Goal: Navigation & Orientation: Find specific page/section

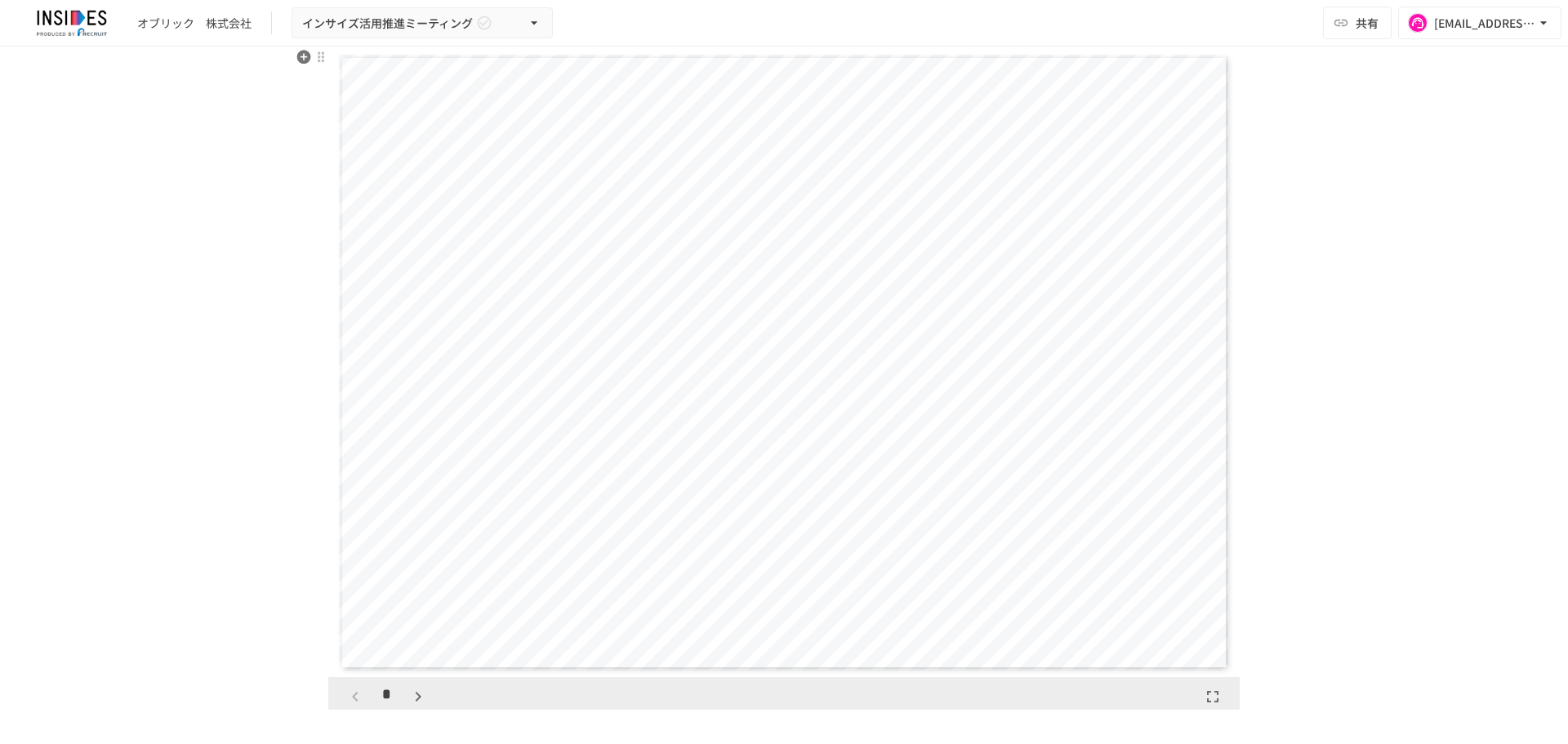
scroll to position [607, 0]
click at [412, 696] on icon "button" at bounding box center [418, 696] width 19 height 19
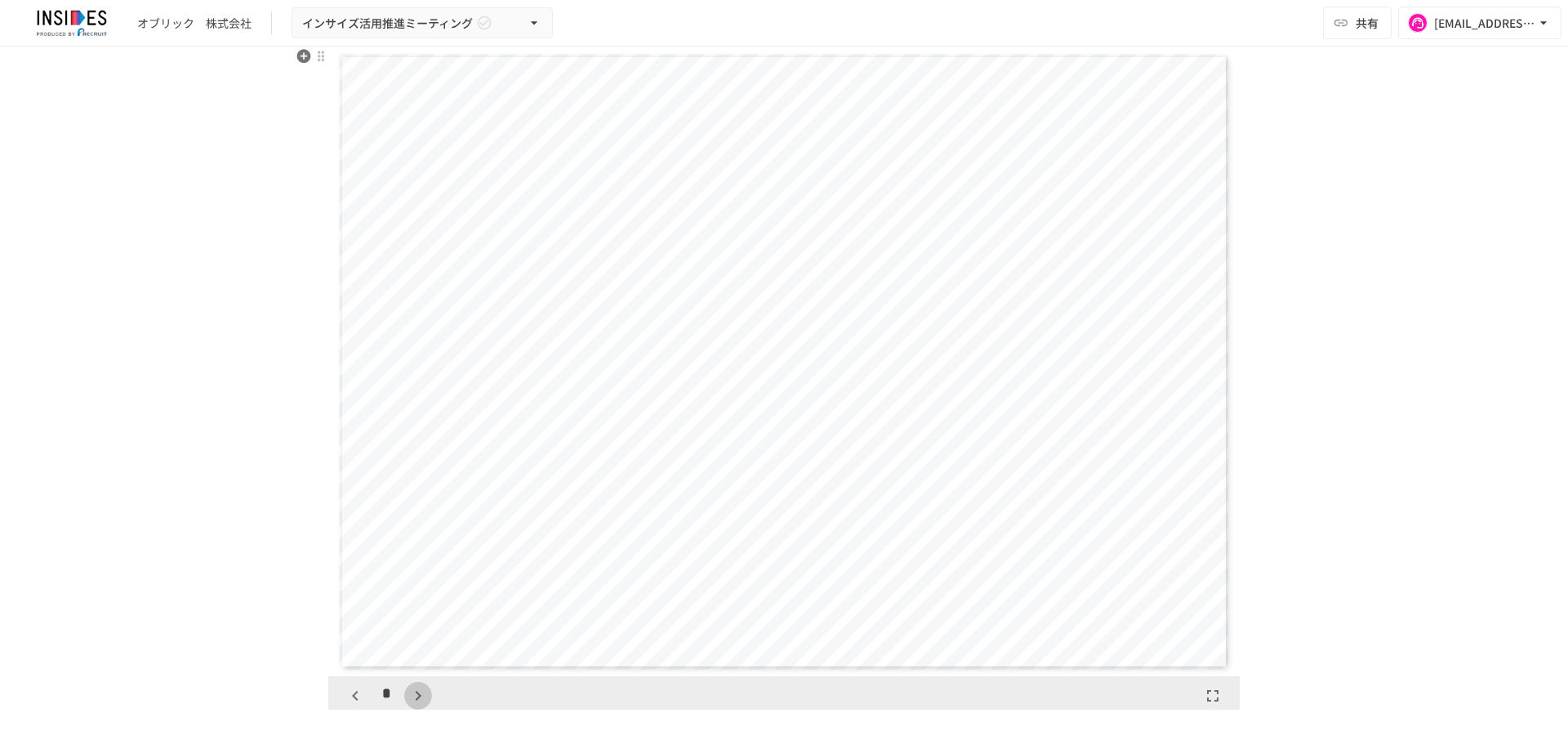
click at [412, 696] on icon "button" at bounding box center [418, 696] width 19 height 19
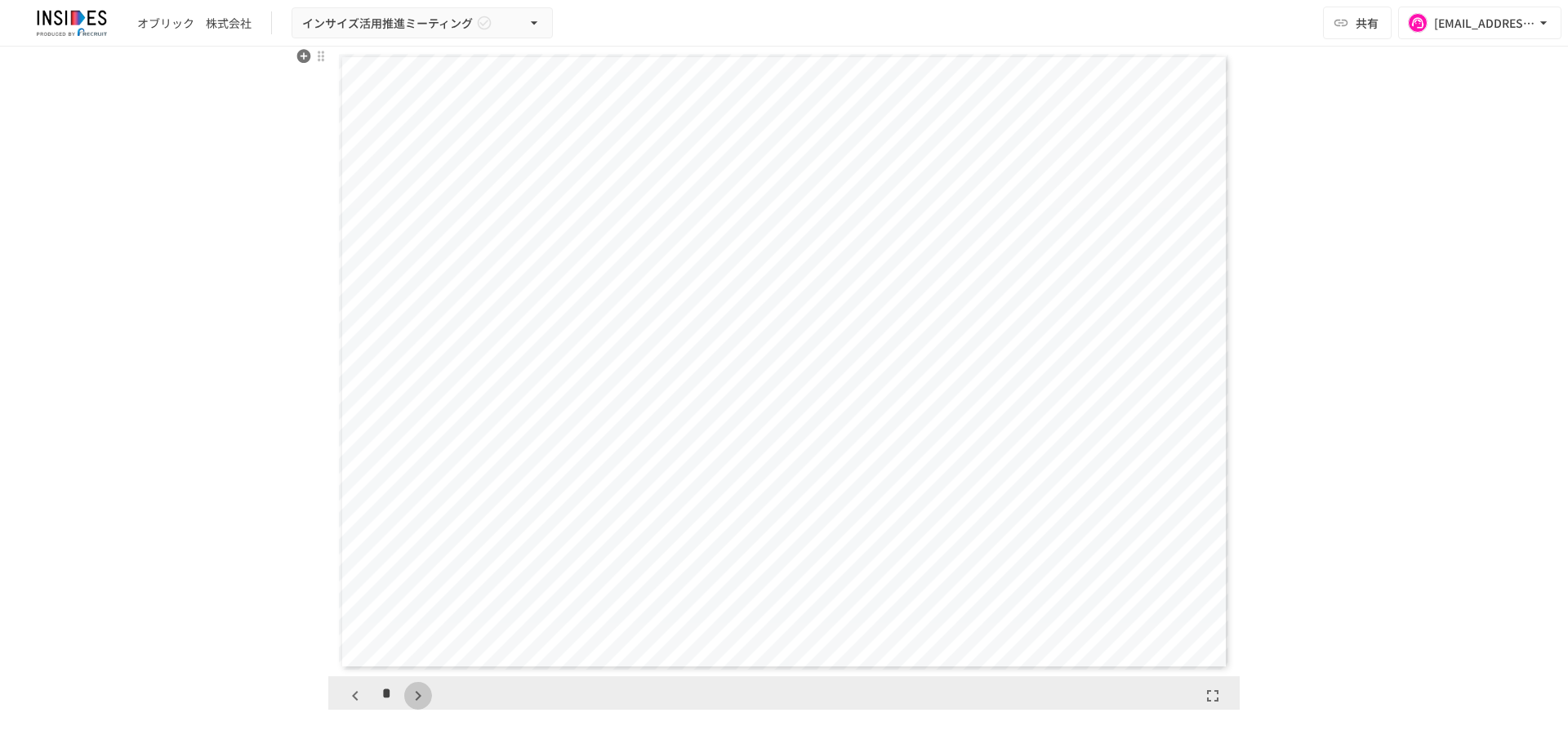
click at [412, 696] on icon "button" at bounding box center [418, 696] width 19 height 19
click at [416, 696] on icon "button" at bounding box center [426, 696] width 19 height 19
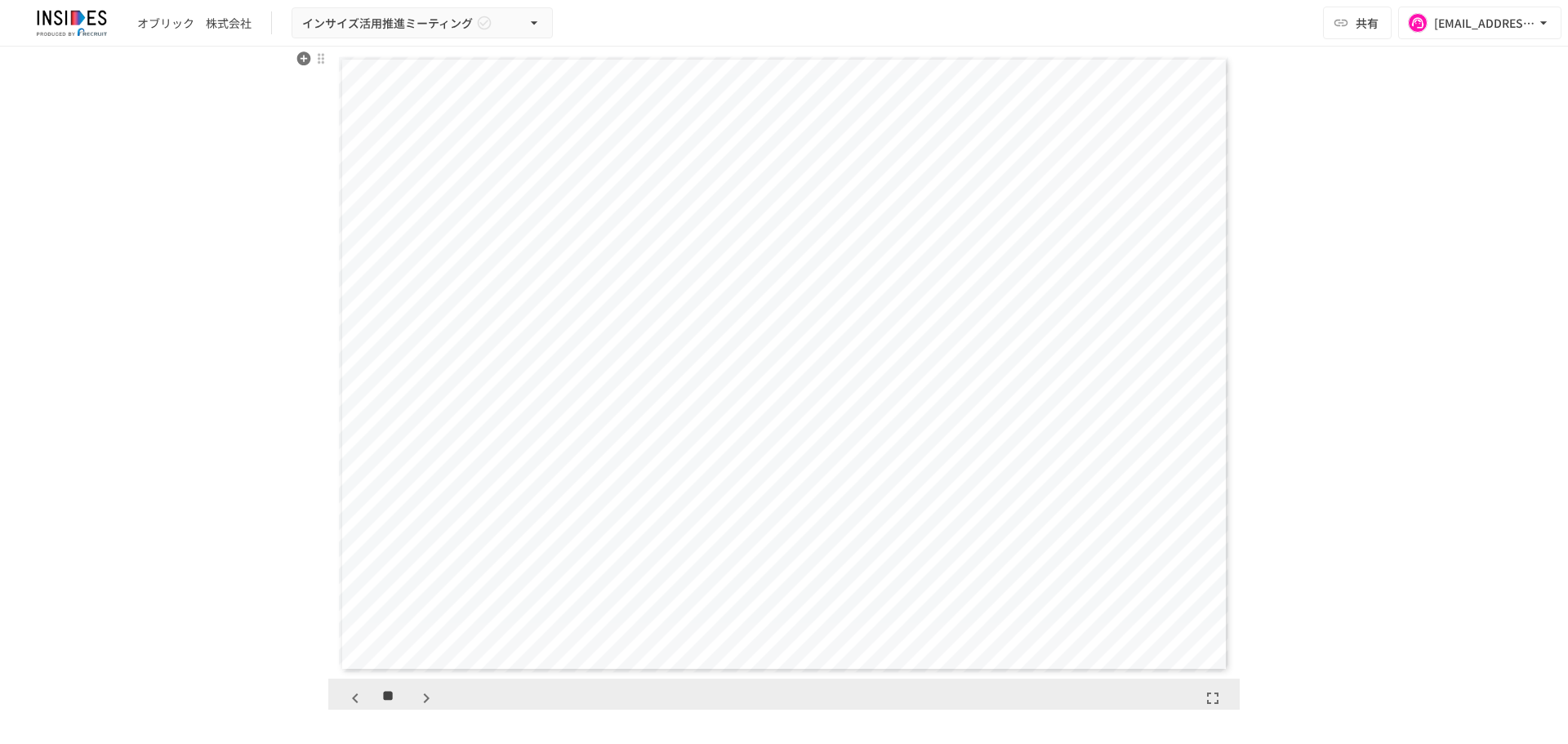
scroll to position [605, 0]
click at [345, 690] on icon "button" at bounding box center [355, 698] width 19 height 19
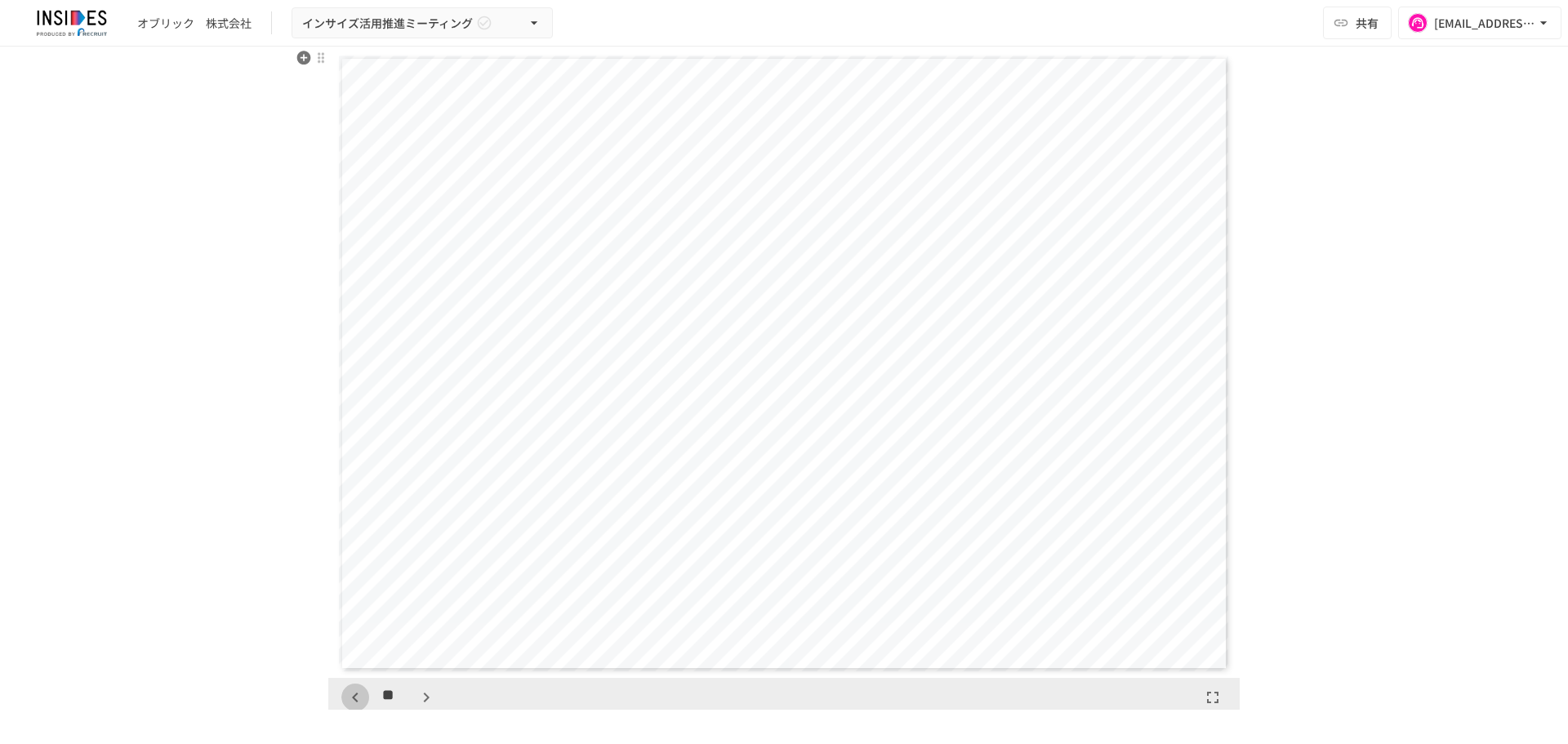
click at [345, 690] on icon "button" at bounding box center [355, 698] width 19 height 19
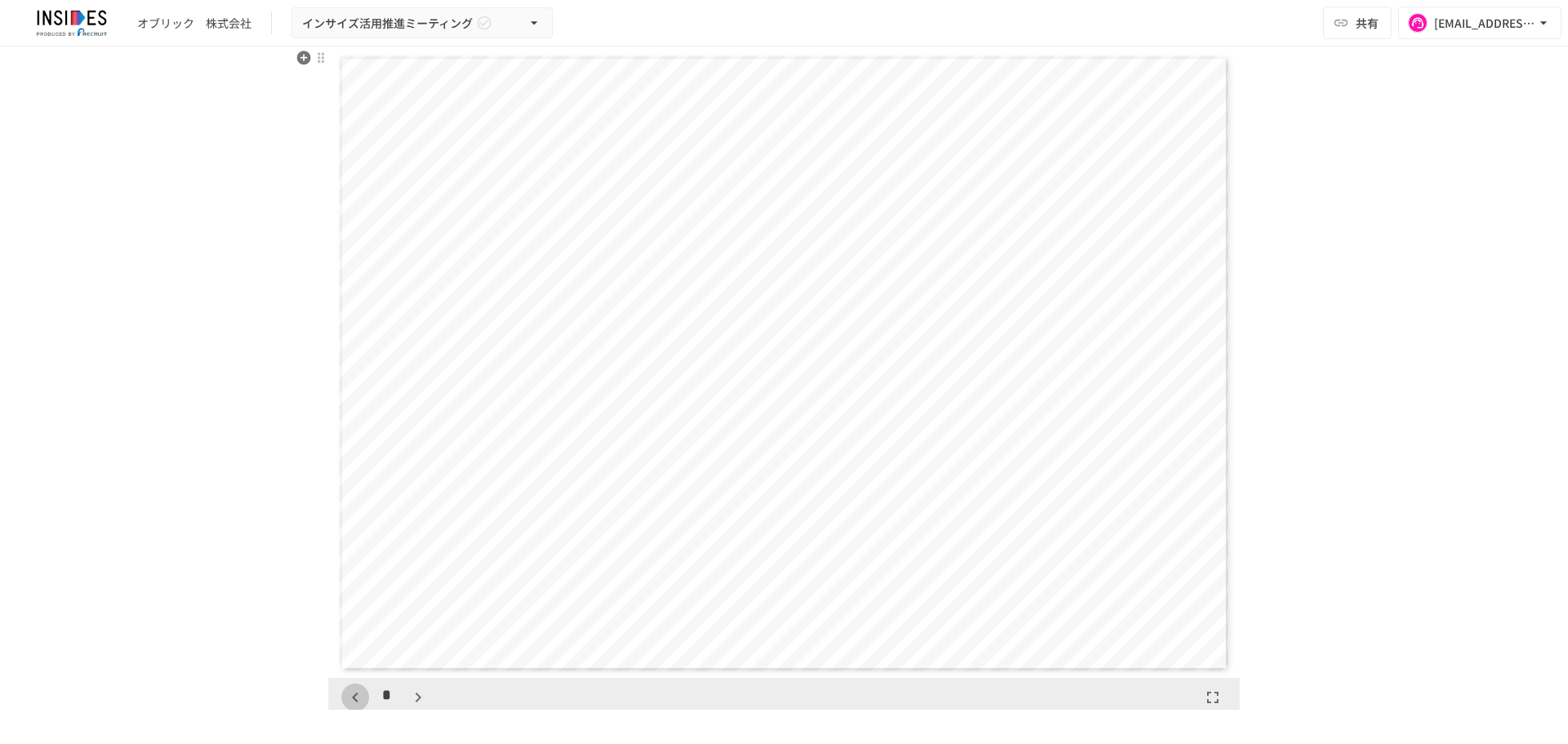
click at [345, 690] on icon "button" at bounding box center [355, 698] width 19 height 19
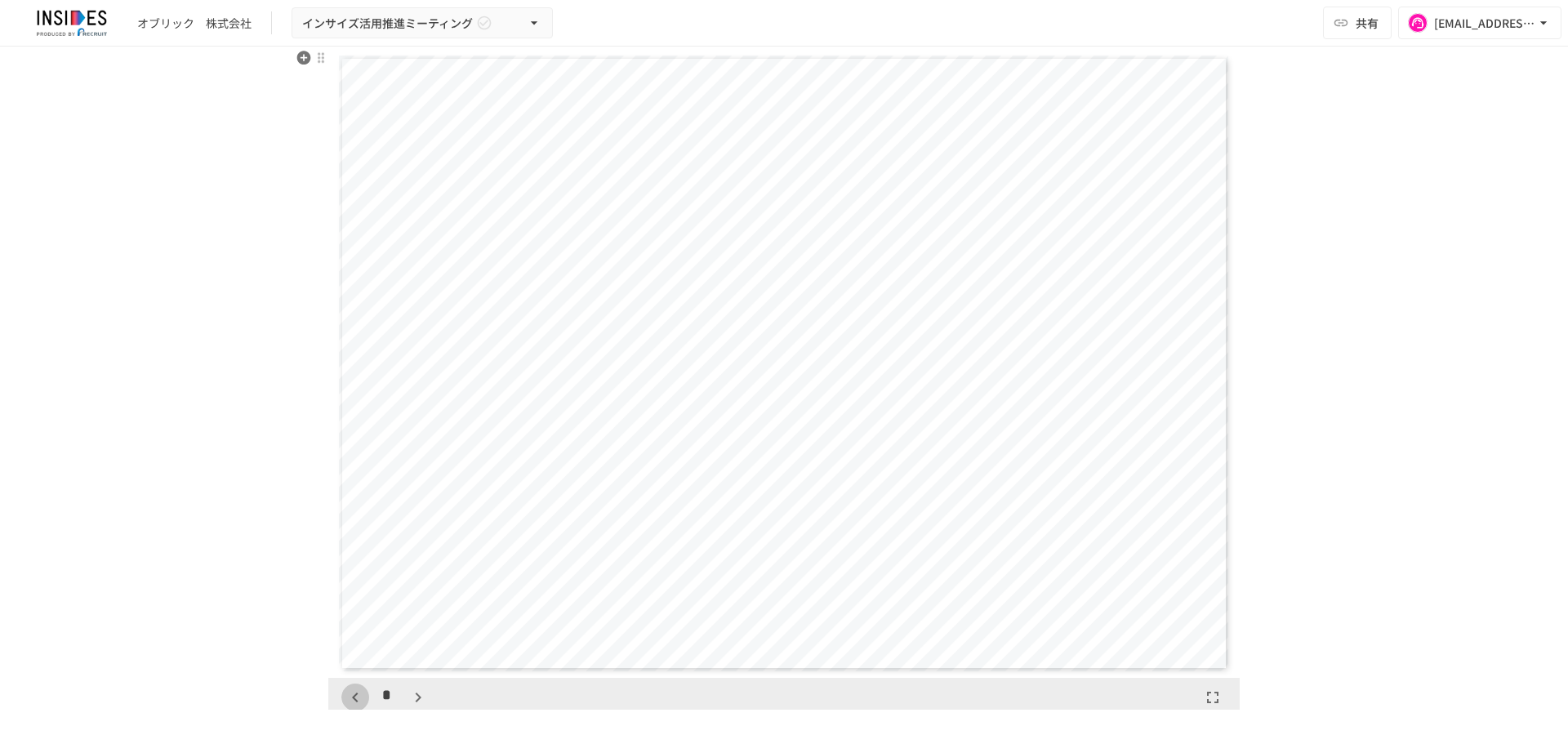
scroll to position [0, 0]
click at [345, 690] on div "*" at bounding box center [387, 697] width 90 height 28
click at [259, 660] on div "**********" at bounding box center [784, 378] width 1568 height 663
click at [411, 689] on icon "button" at bounding box center [418, 683] width 19 height 19
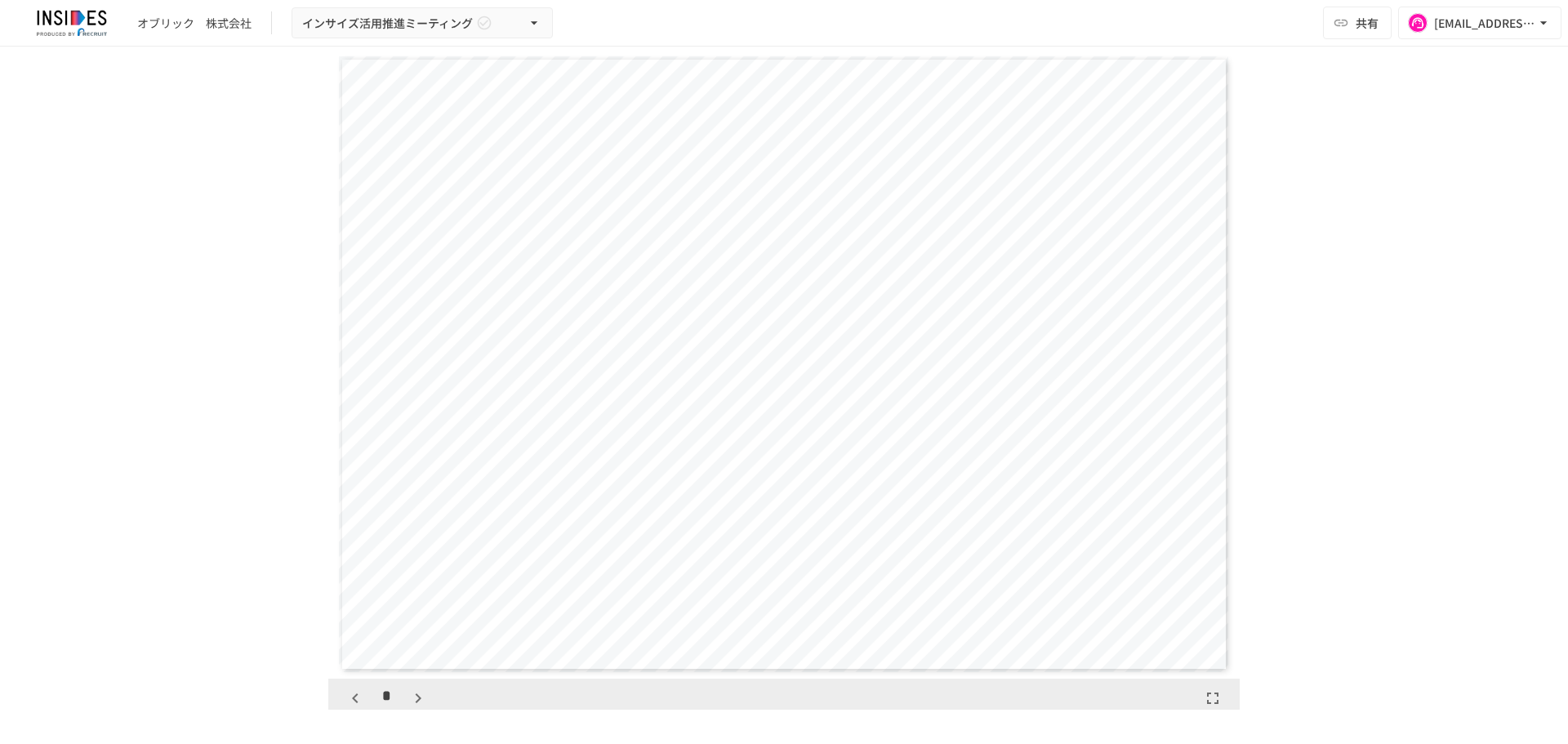
scroll to position [603, 0]
click at [416, 697] on icon "button" at bounding box center [418, 699] width 19 height 19
click at [409, 700] on icon "button" at bounding box center [418, 699] width 19 height 19
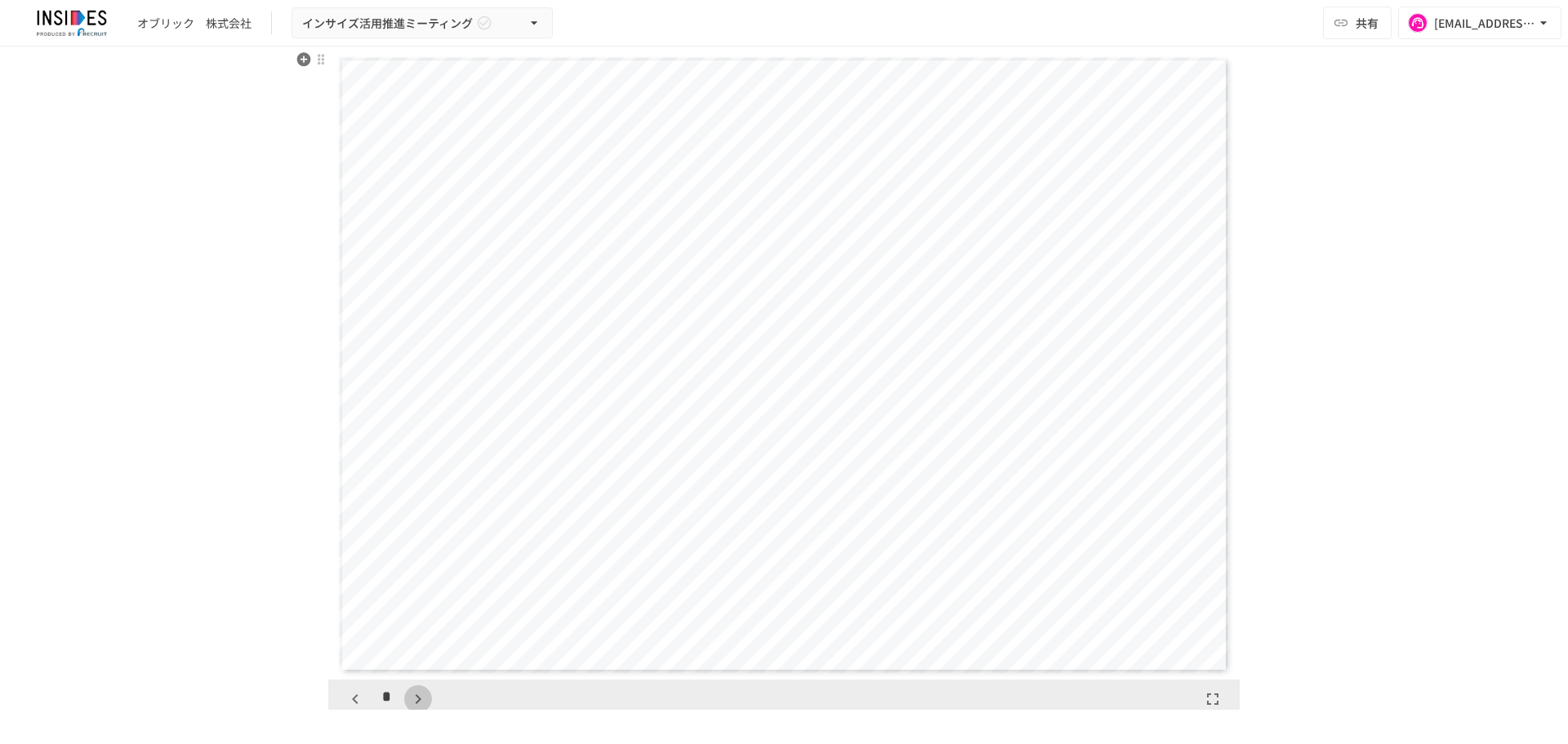
click at [414, 693] on icon "button" at bounding box center [418, 699] width 19 height 19
click at [216, 602] on div "**********" at bounding box center [784, 378] width 1568 height 663
click at [409, 688] on icon "button" at bounding box center [418, 686] width 19 height 19
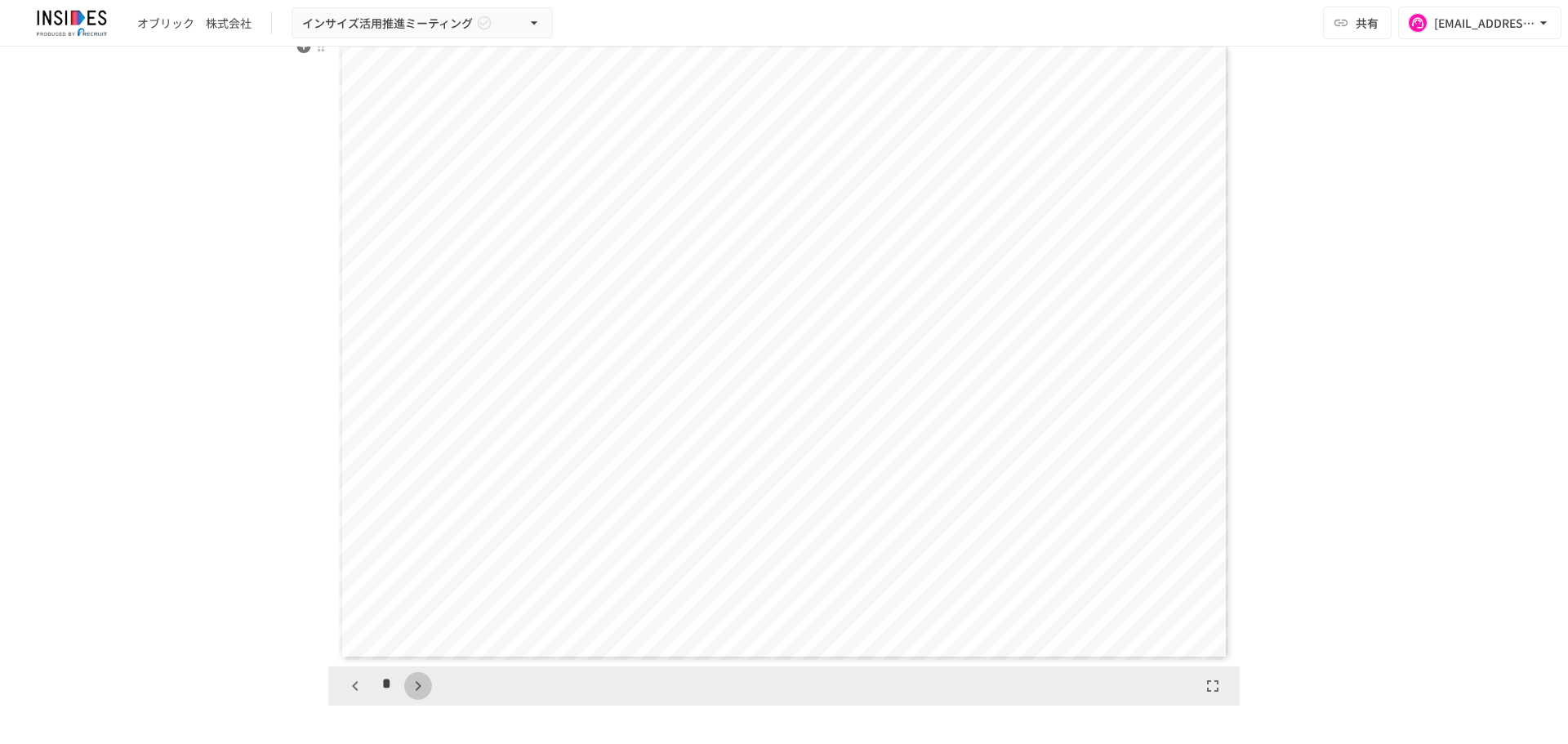
scroll to position [3146, 0]
click at [409, 688] on icon "button" at bounding box center [418, 686] width 19 height 19
click at [409, 685] on icon "button" at bounding box center [418, 686] width 19 height 19
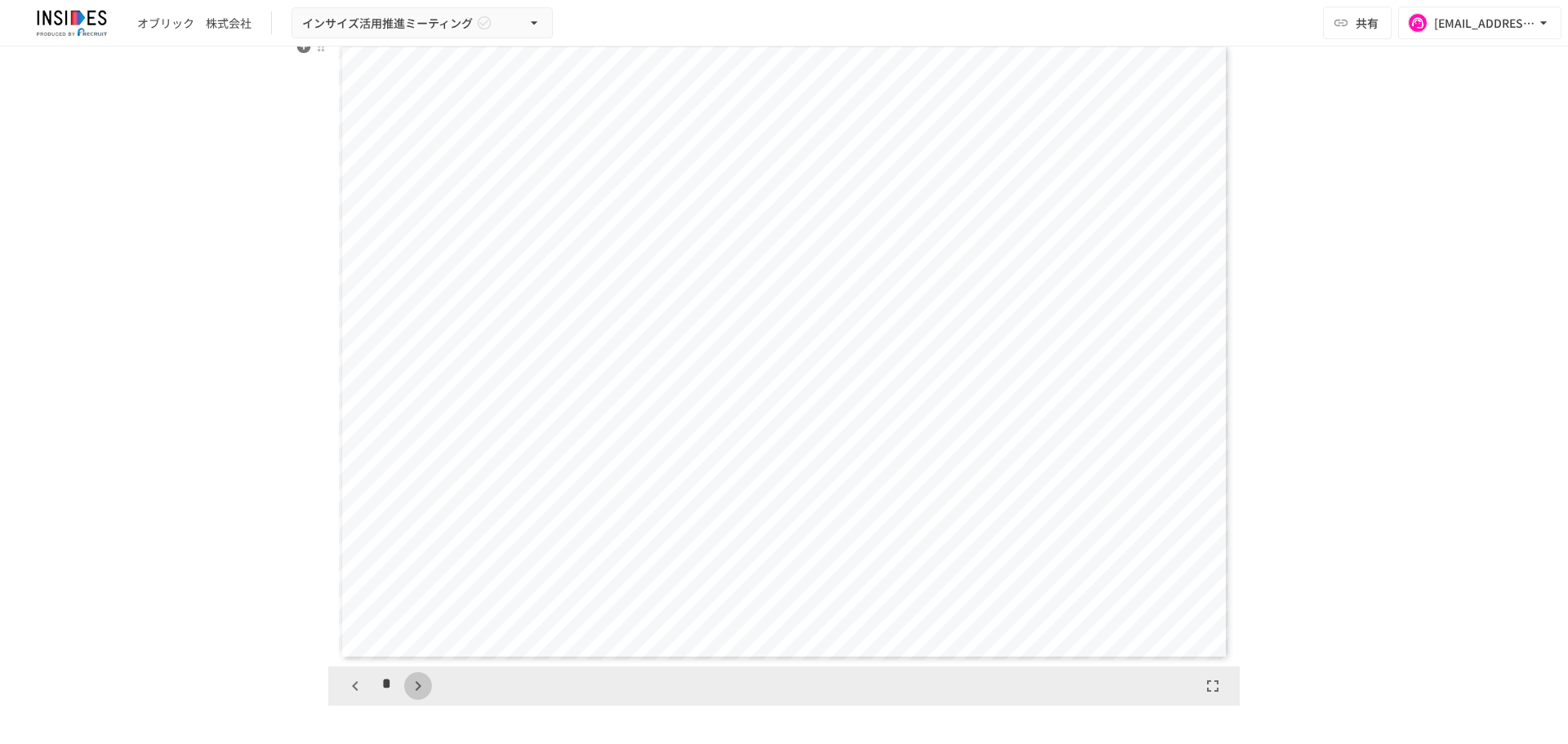
click at [412, 693] on icon "button" at bounding box center [418, 686] width 19 height 19
click at [416, 693] on icon "button" at bounding box center [426, 686] width 19 height 19
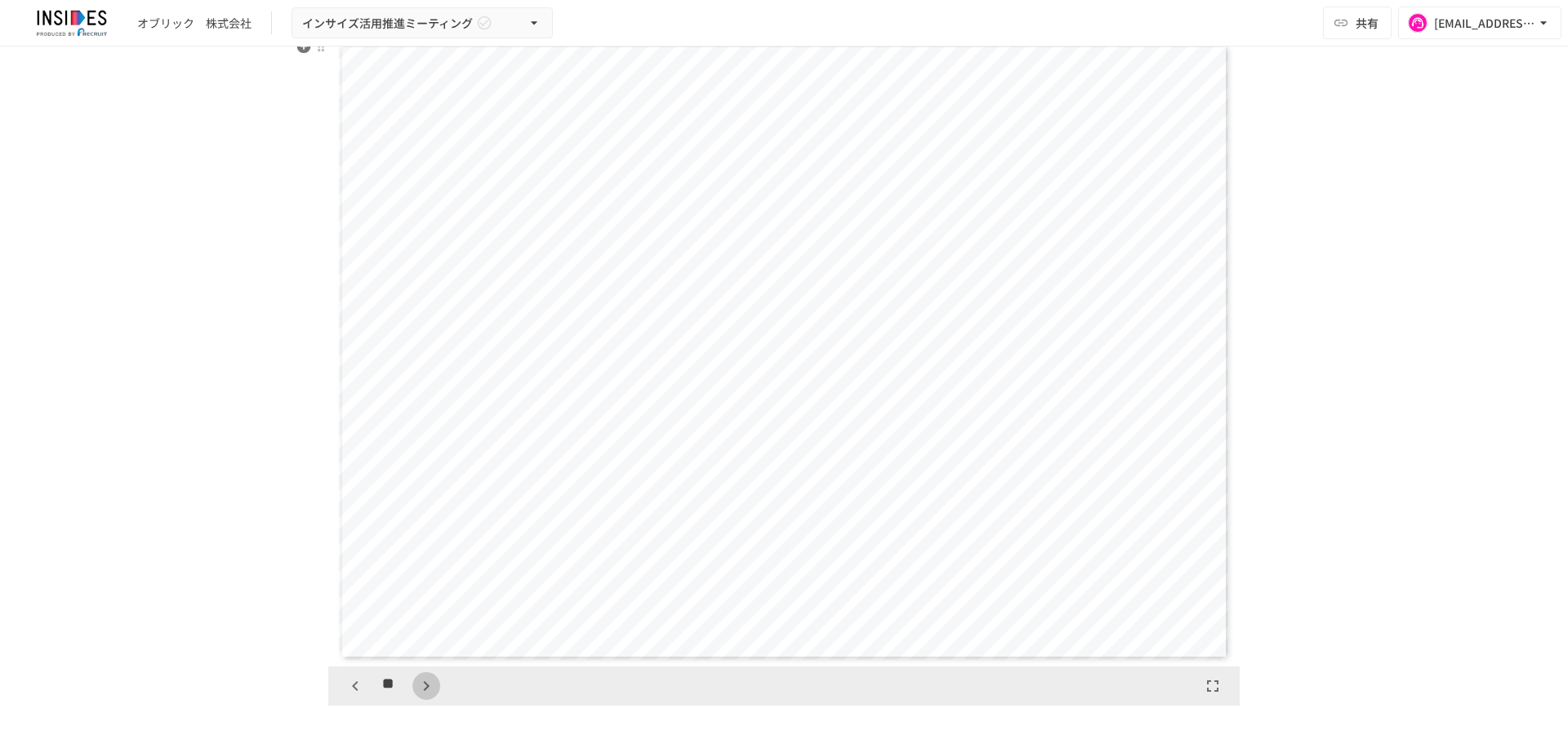
click at [416, 693] on icon "button" at bounding box center [426, 686] width 19 height 19
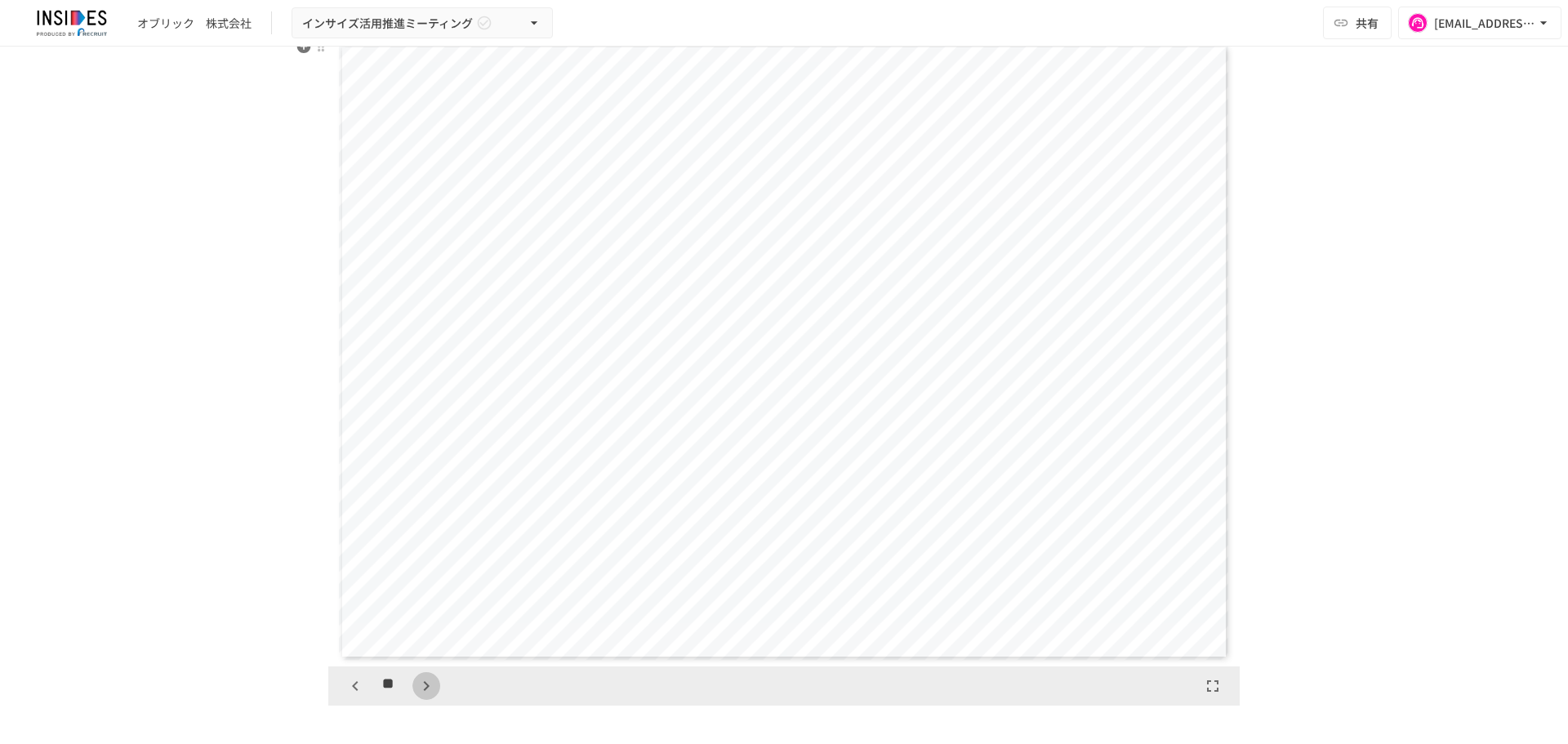
click at [416, 693] on icon "button" at bounding box center [426, 686] width 19 height 19
click at [412, 693] on div "**" at bounding box center [391, 685] width 99 height 28
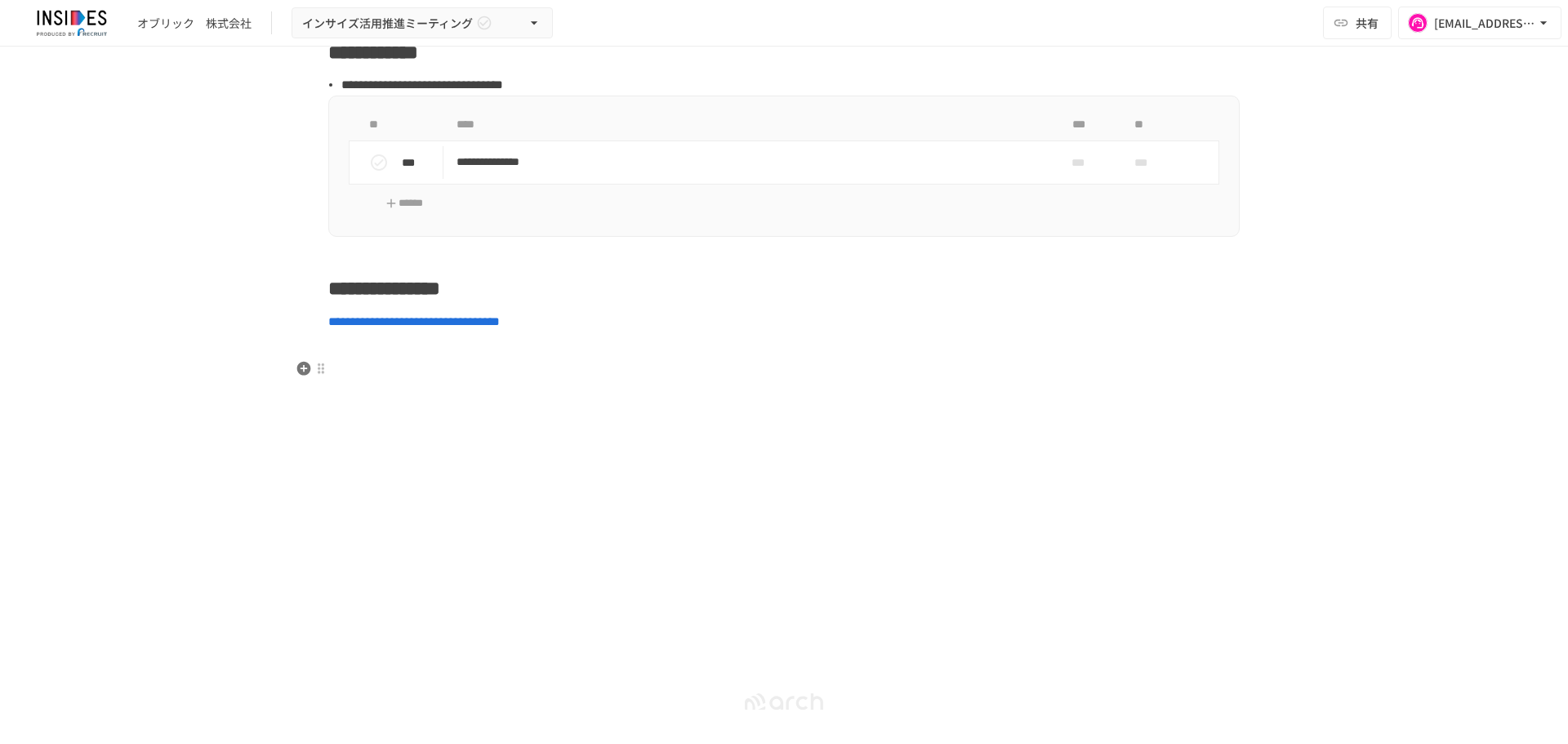
scroll to position [3896, 0]
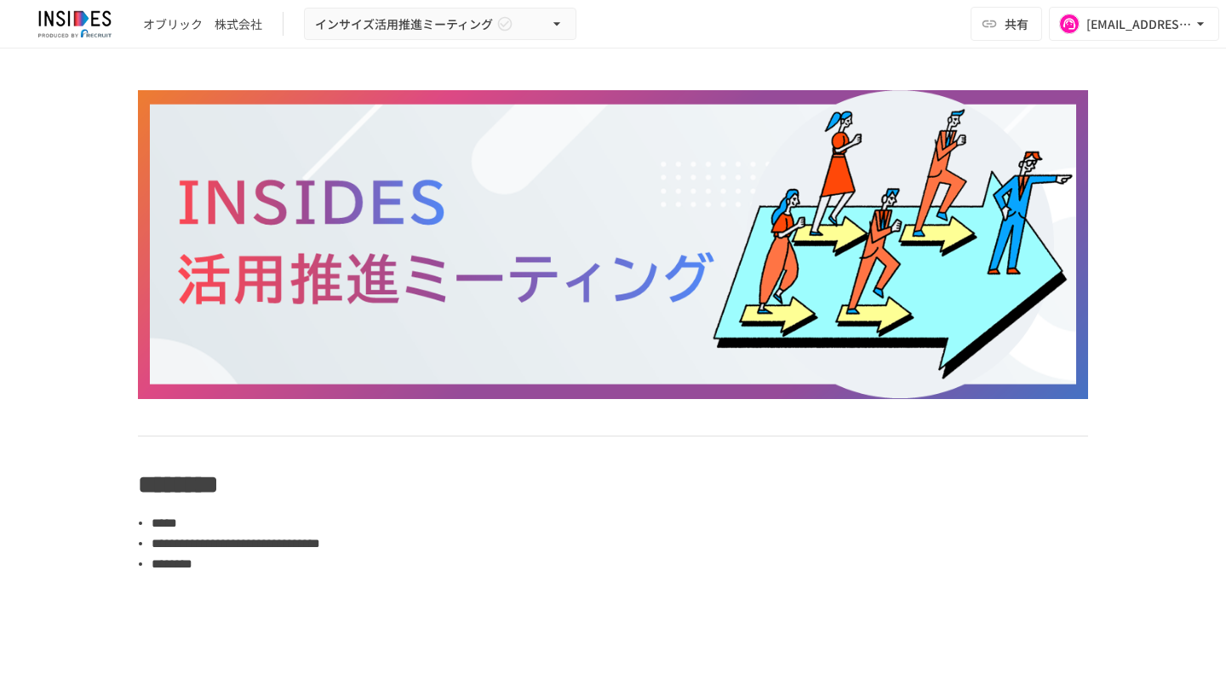
scroll to position [2622, 0]
